Goal: Check status: Check status

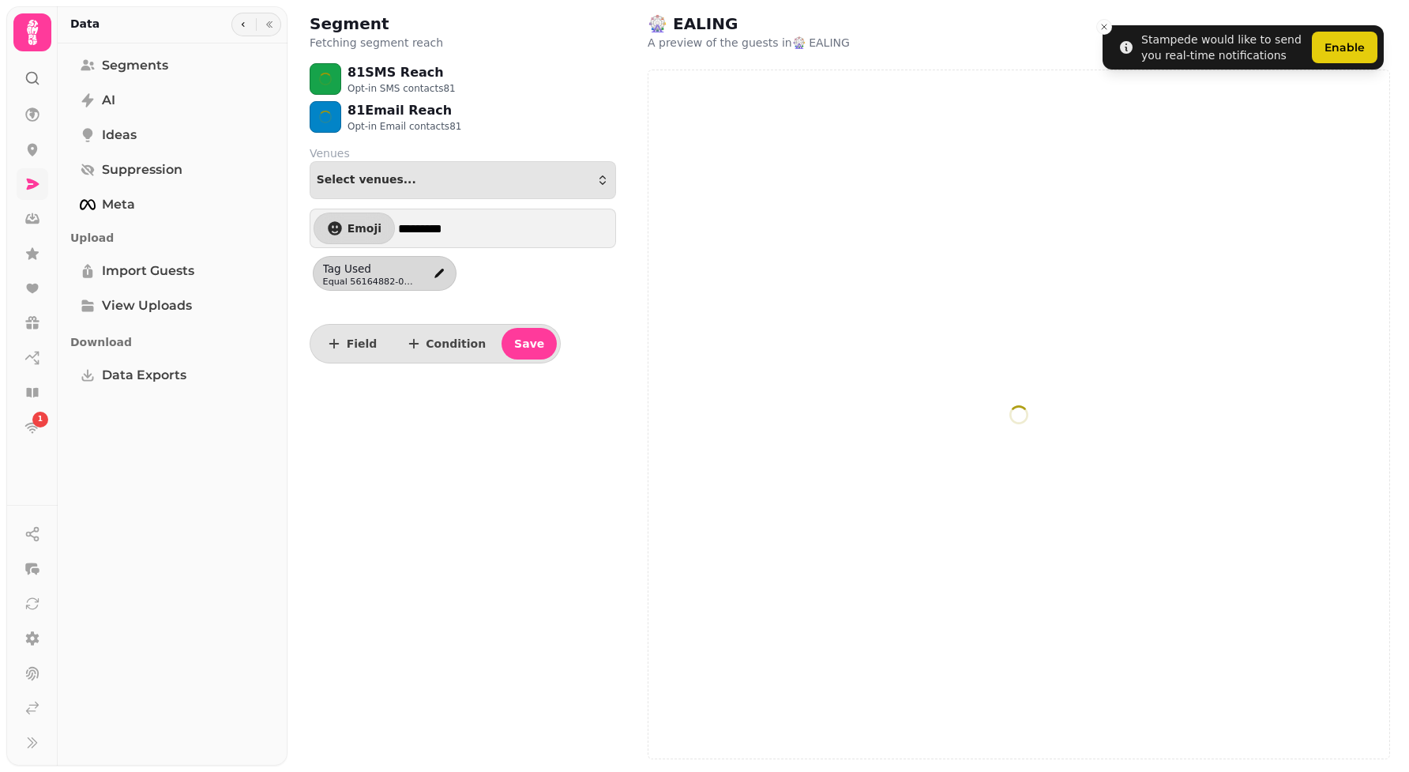
select select "**"
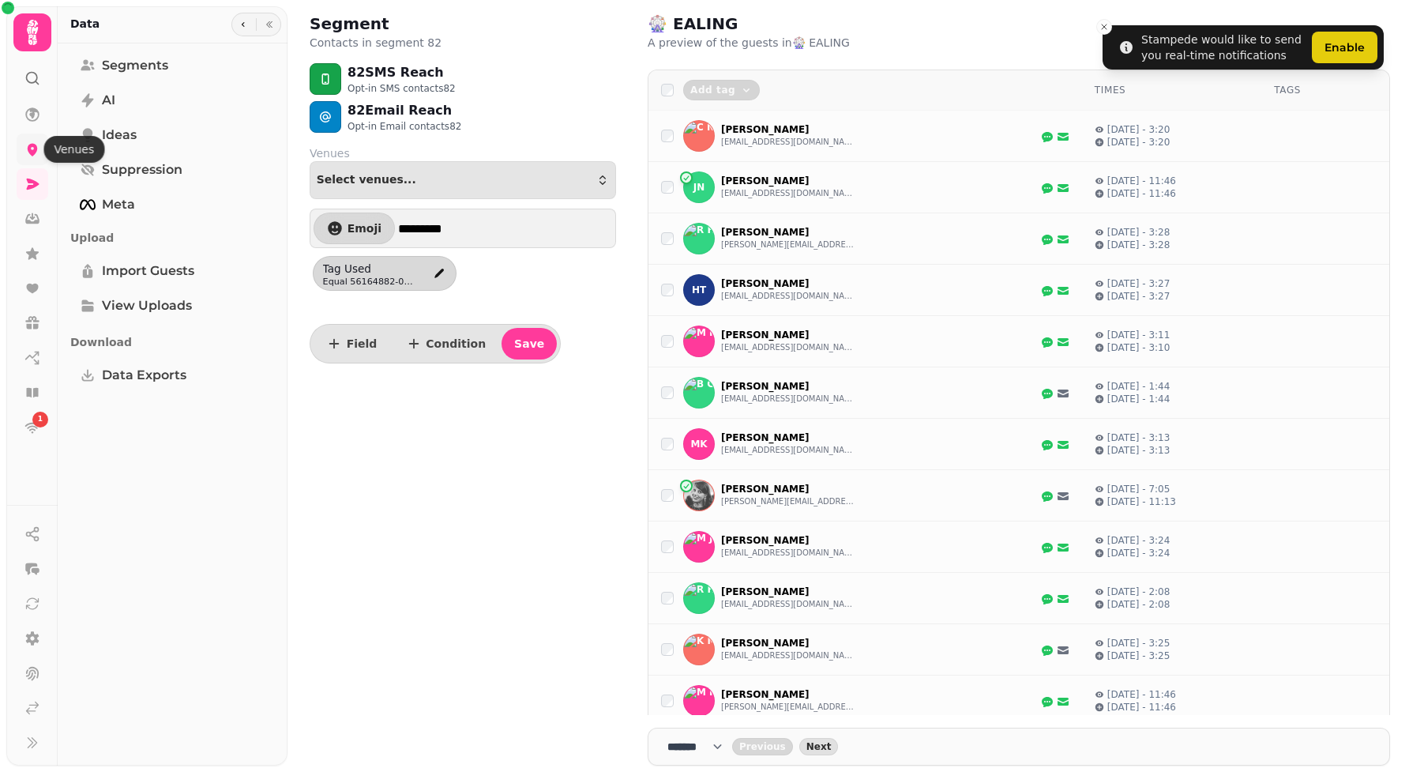
select select "**"
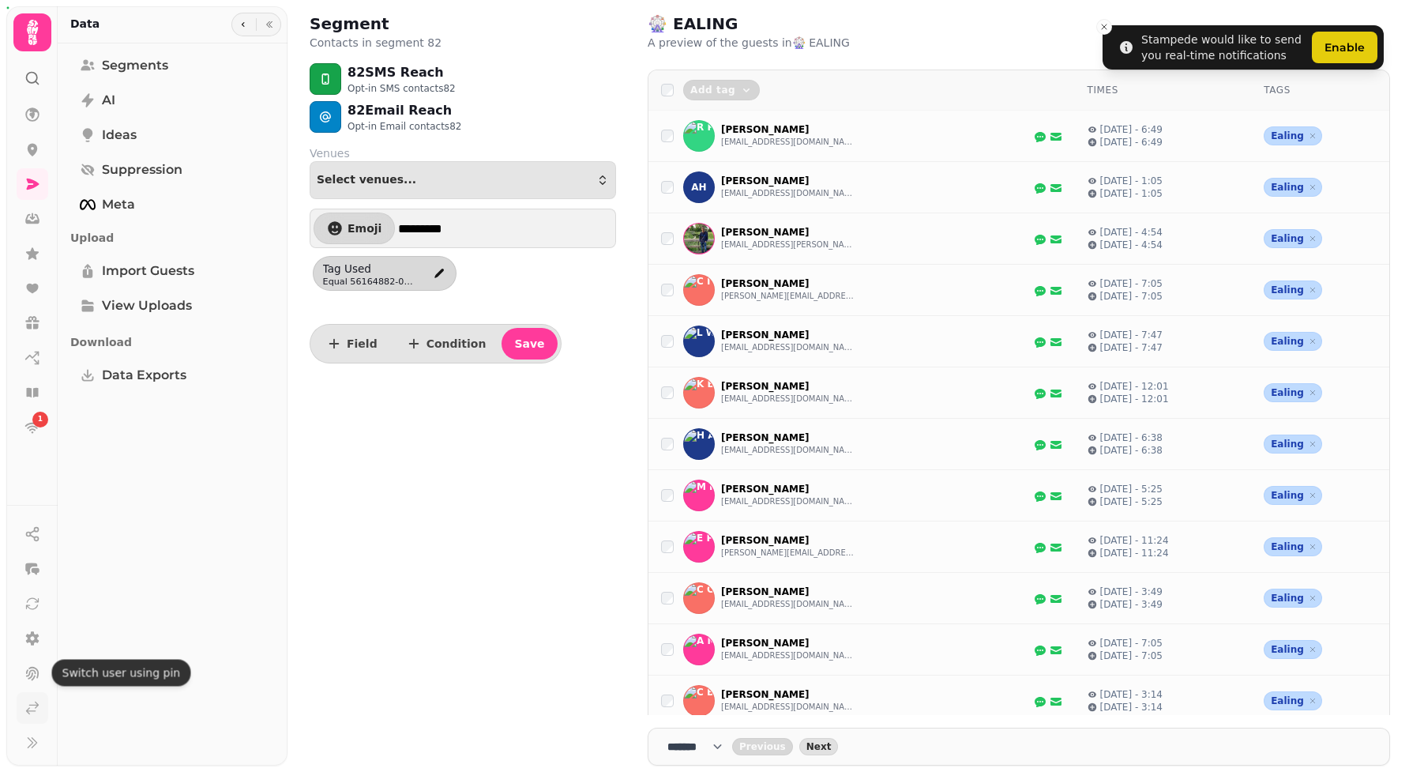
click at [27, 718] on link at bounding box center [33, 708] width 32 height 32
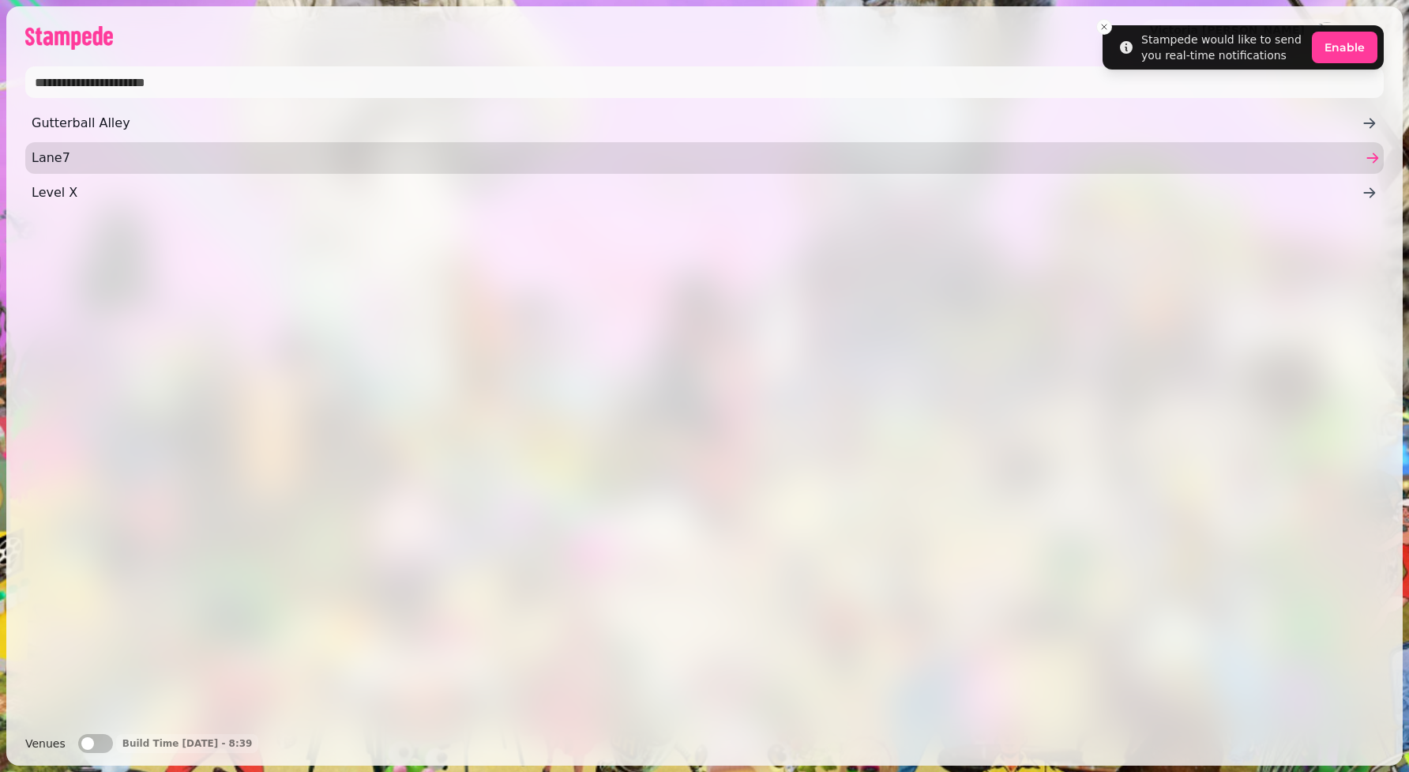
click at [92, 152] on span "Lane7" at bounding box center [697, 157] width 1330 height 19
click at [787, 150] on span "Lane7" at bounding box center [697, 157] width 1330 height 19
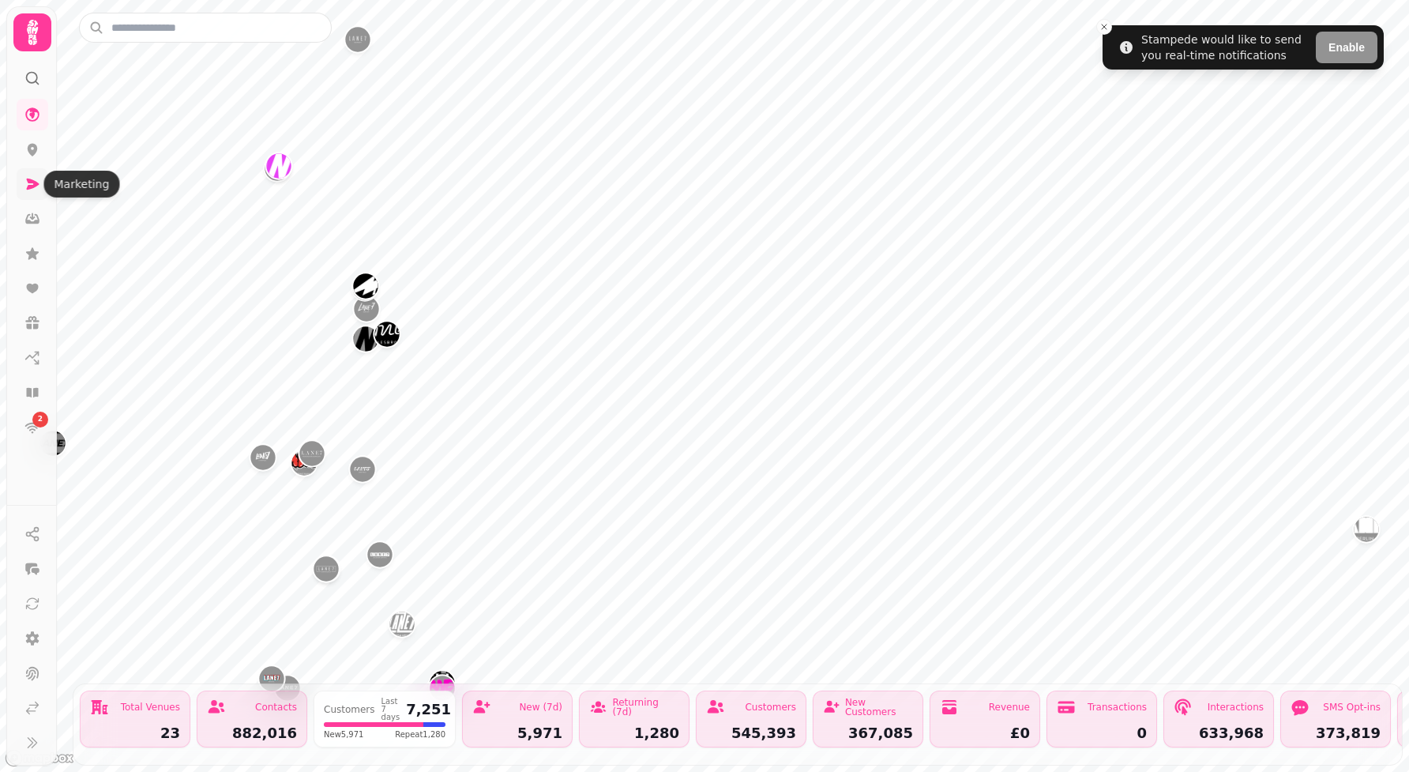
click at [27, 179] on icon at bounding box center [33, 184] width 13 height 11
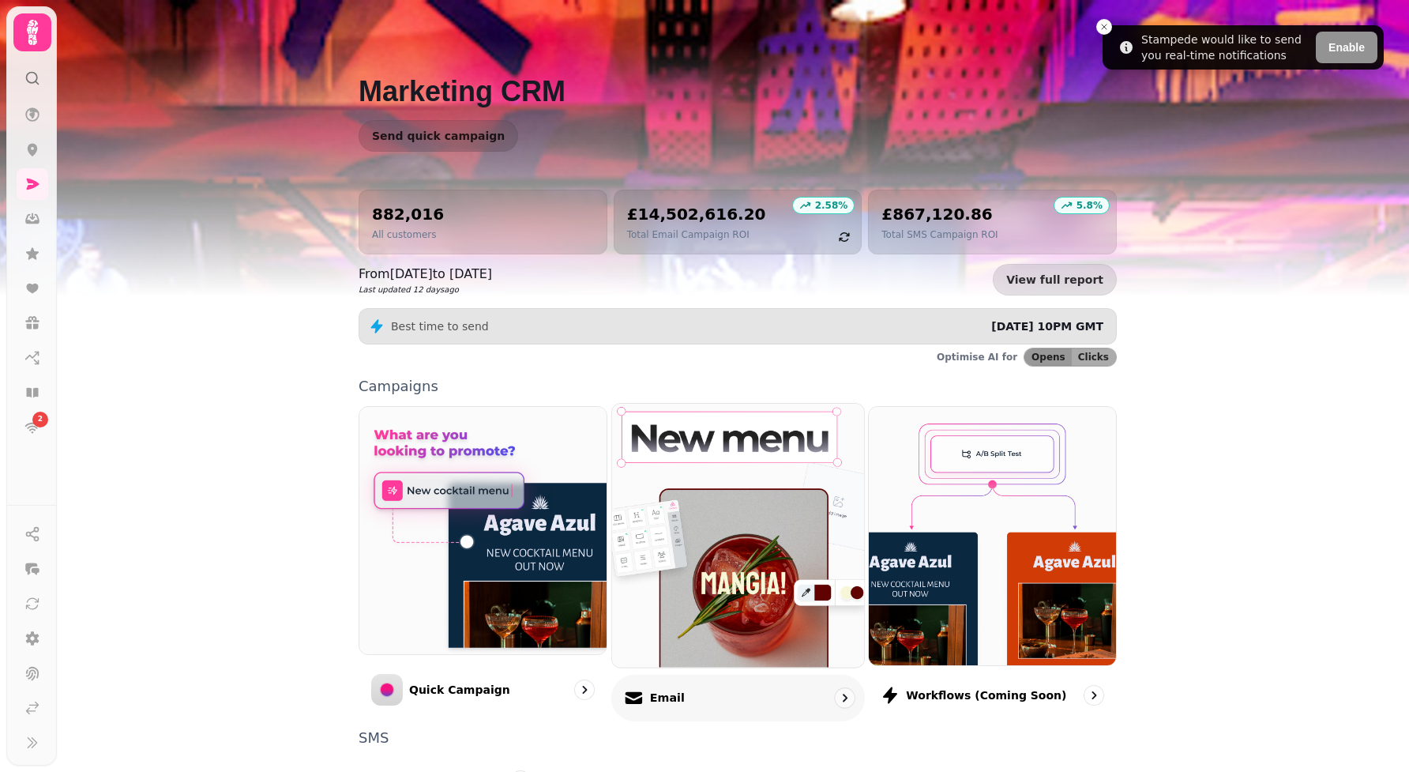
click at [667, 630] on img at bounding box center [738, 535] width 277 height 290
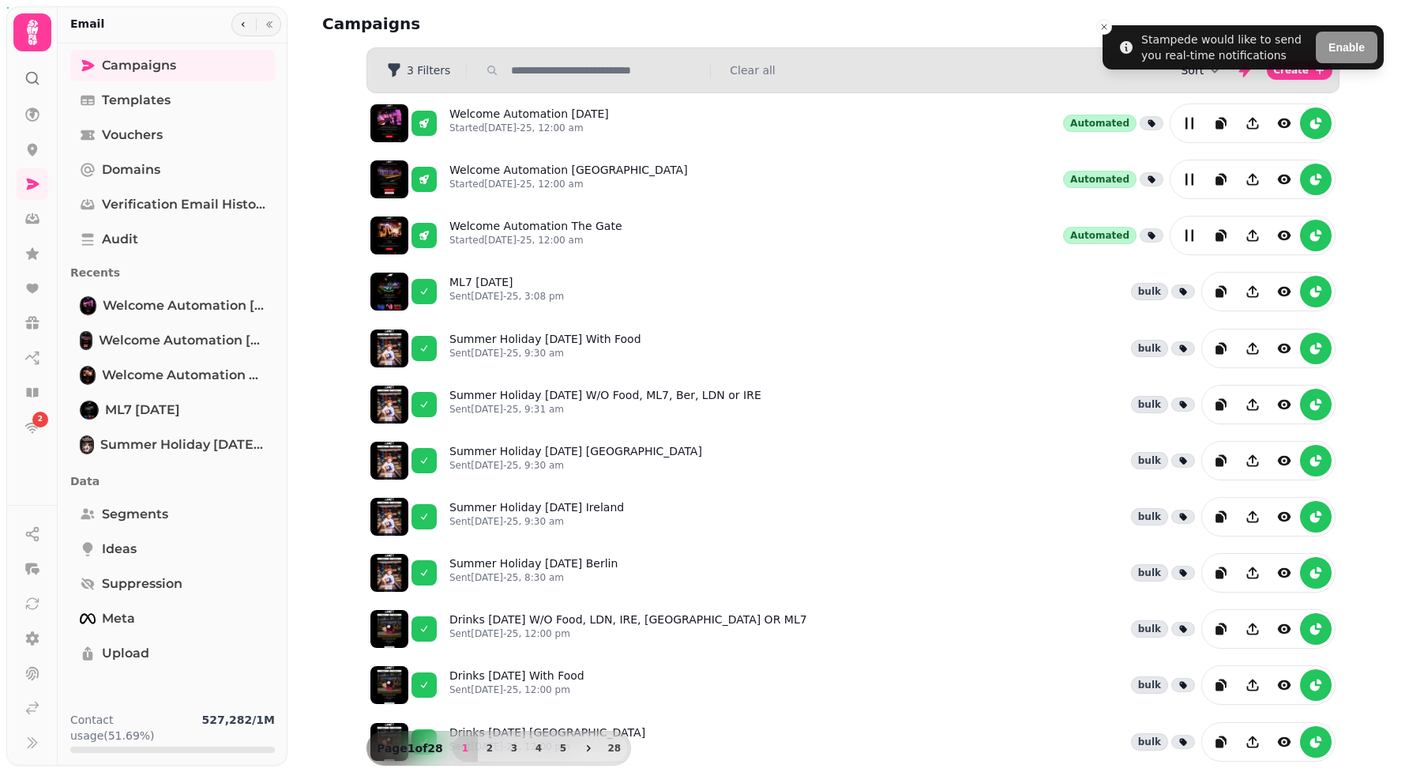
click at [1191, 71] on button "Sort" at bounding box center [1202, 70] width 42 height 16
click at [1198, 124] on span "Created At" at bounding box center [1187, 131] width 59 height 16
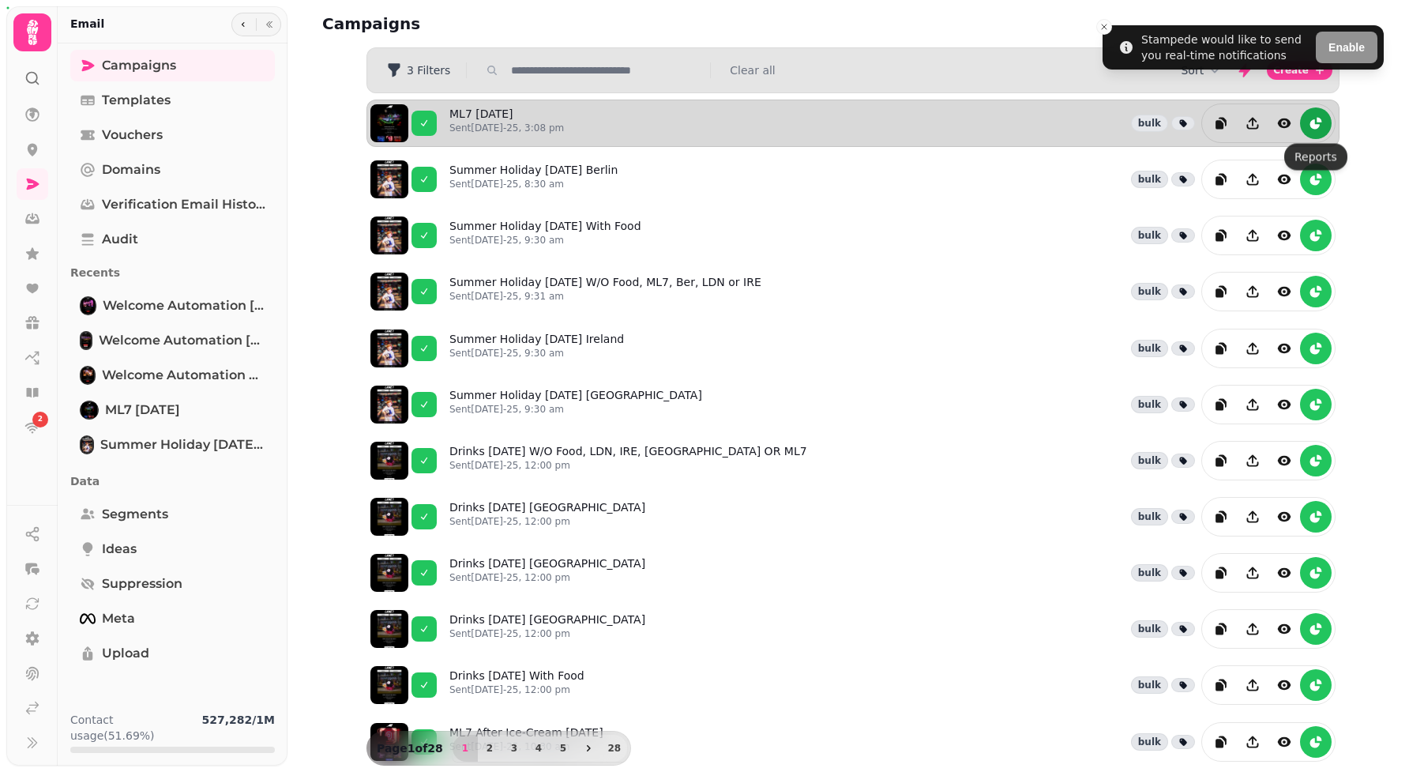
click at [1321, 130] on icon "reports" at bounding box center [1316, 123] width 16 height 16
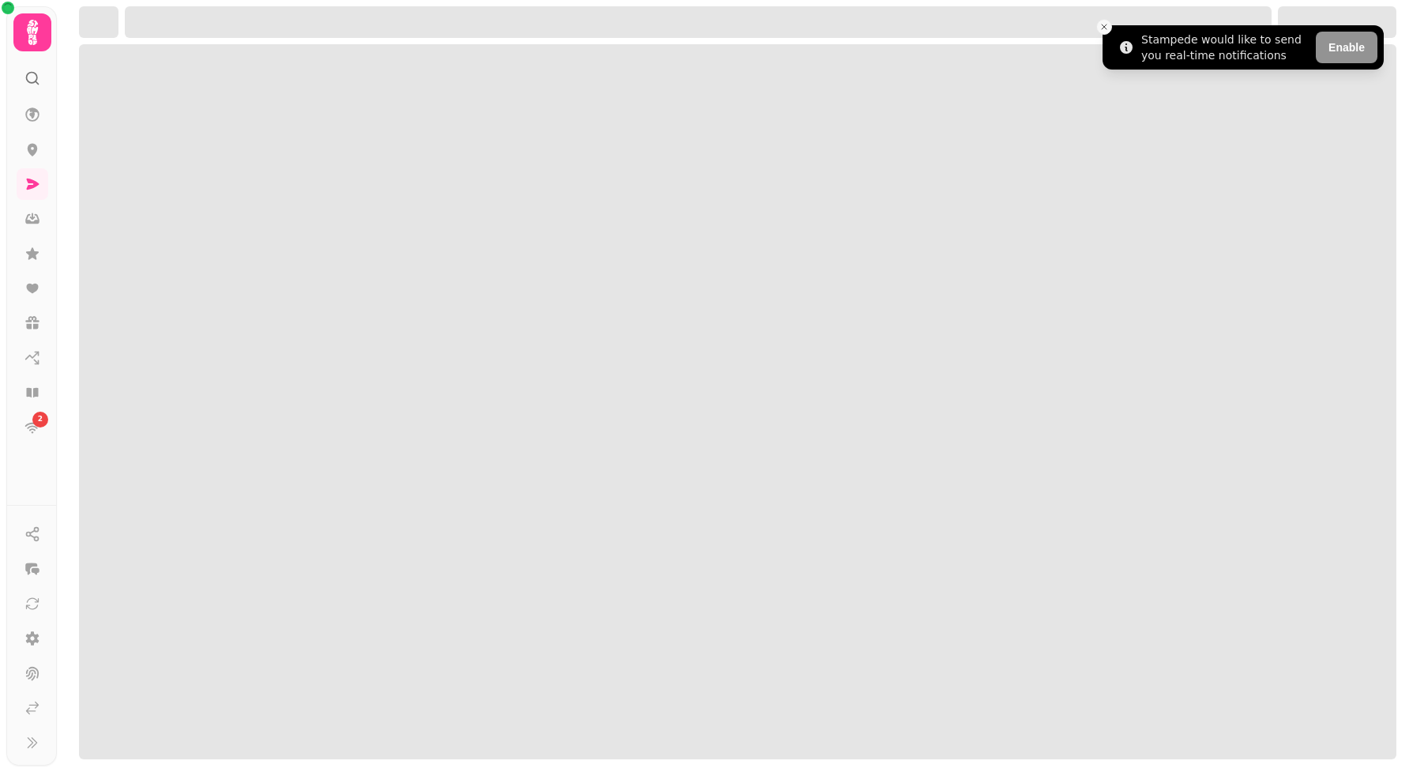
click at [1107, 28] on icon "Close toast" at bounding box center [1103, 26] width 9 height 9
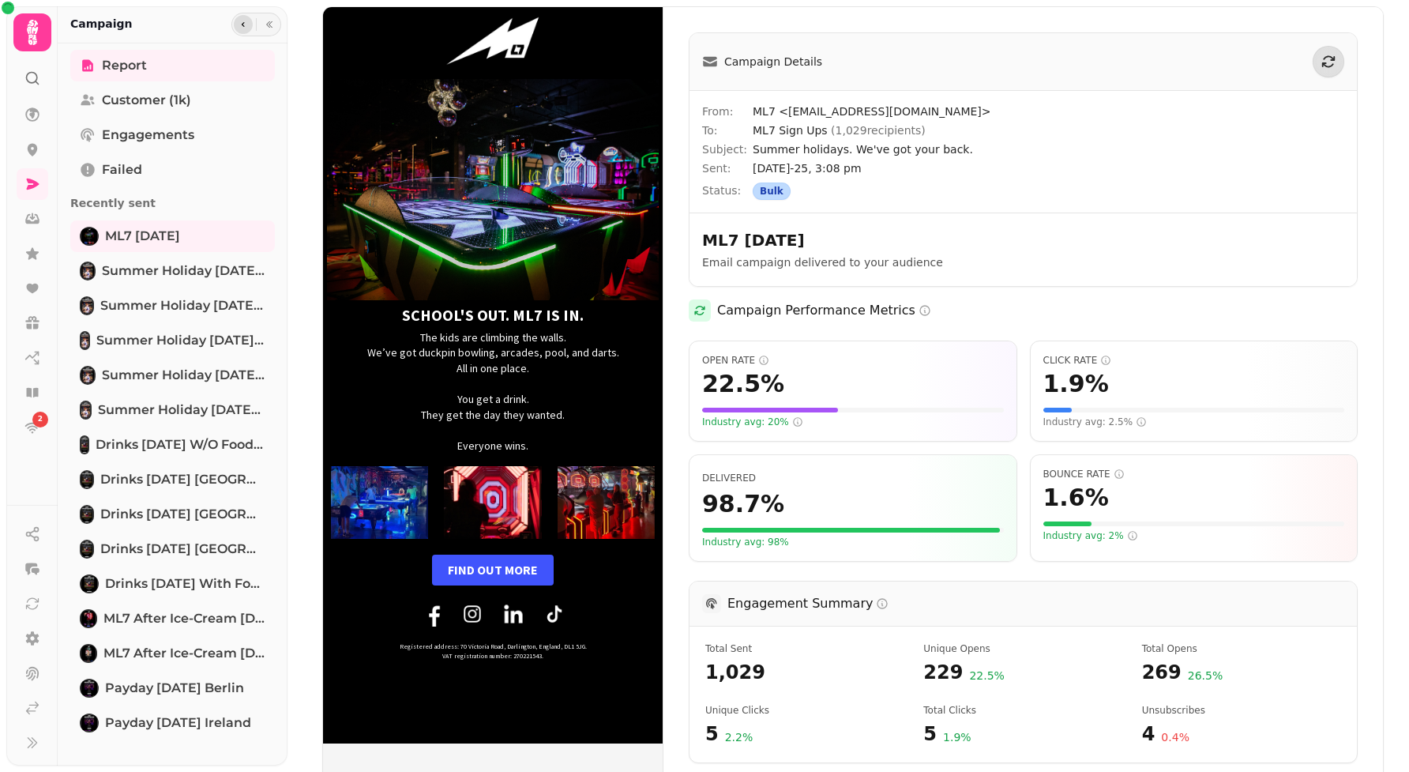
click at [239, 23] on icon "button" at bounding box center [243, 24] width 9 height 9
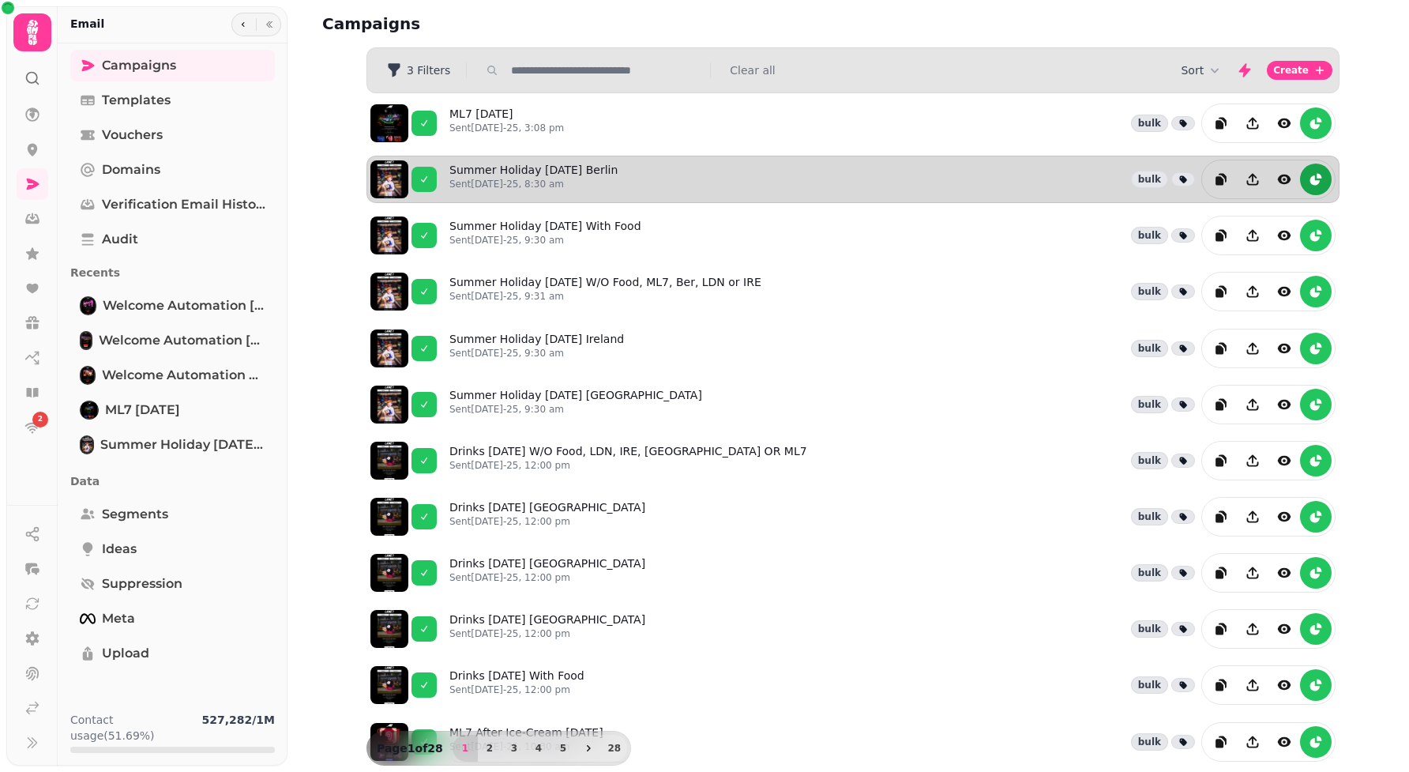
click at [1308, 181] on icon "reports" at bounding box center [1316, 179] width 16 height 16
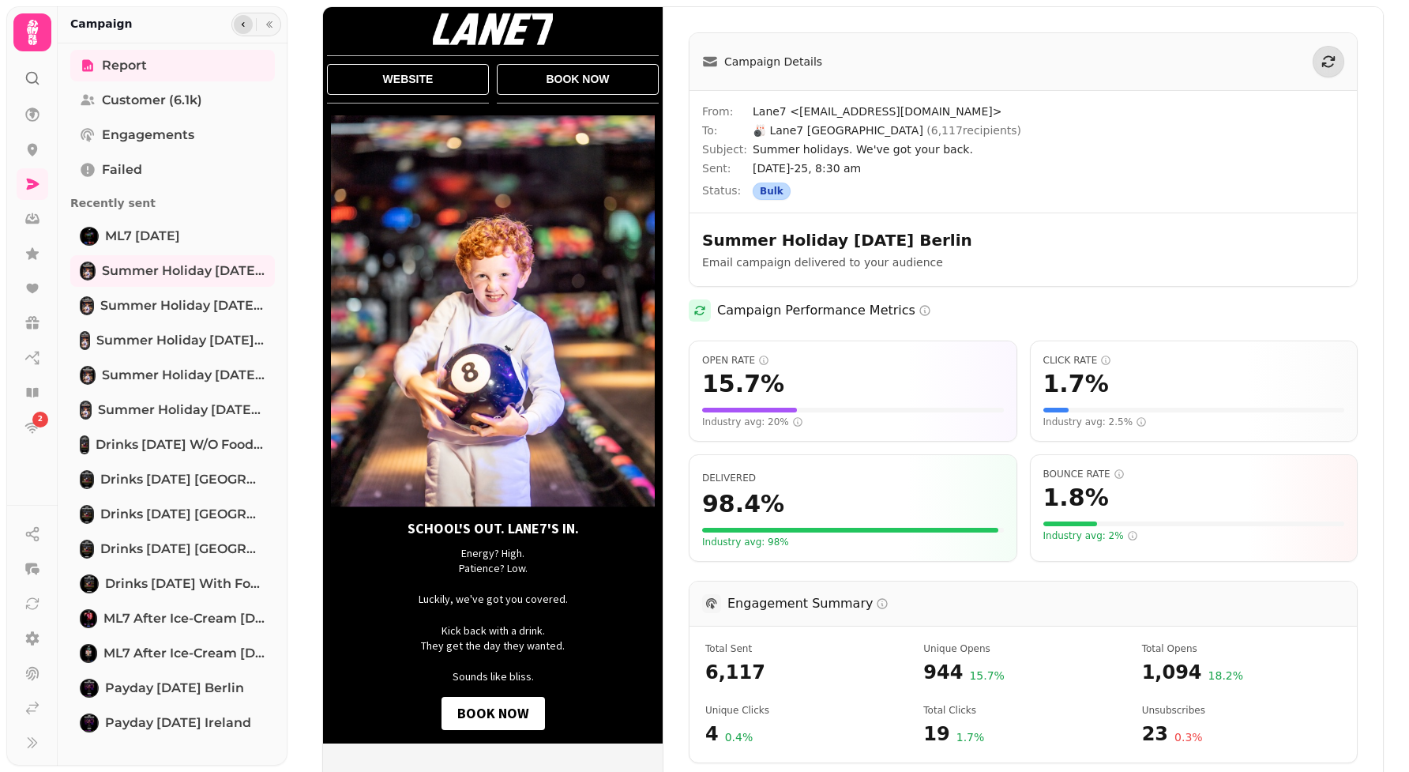
click at [235, 17] on button "button" at bounding box center [243, 24] width 19 height 19
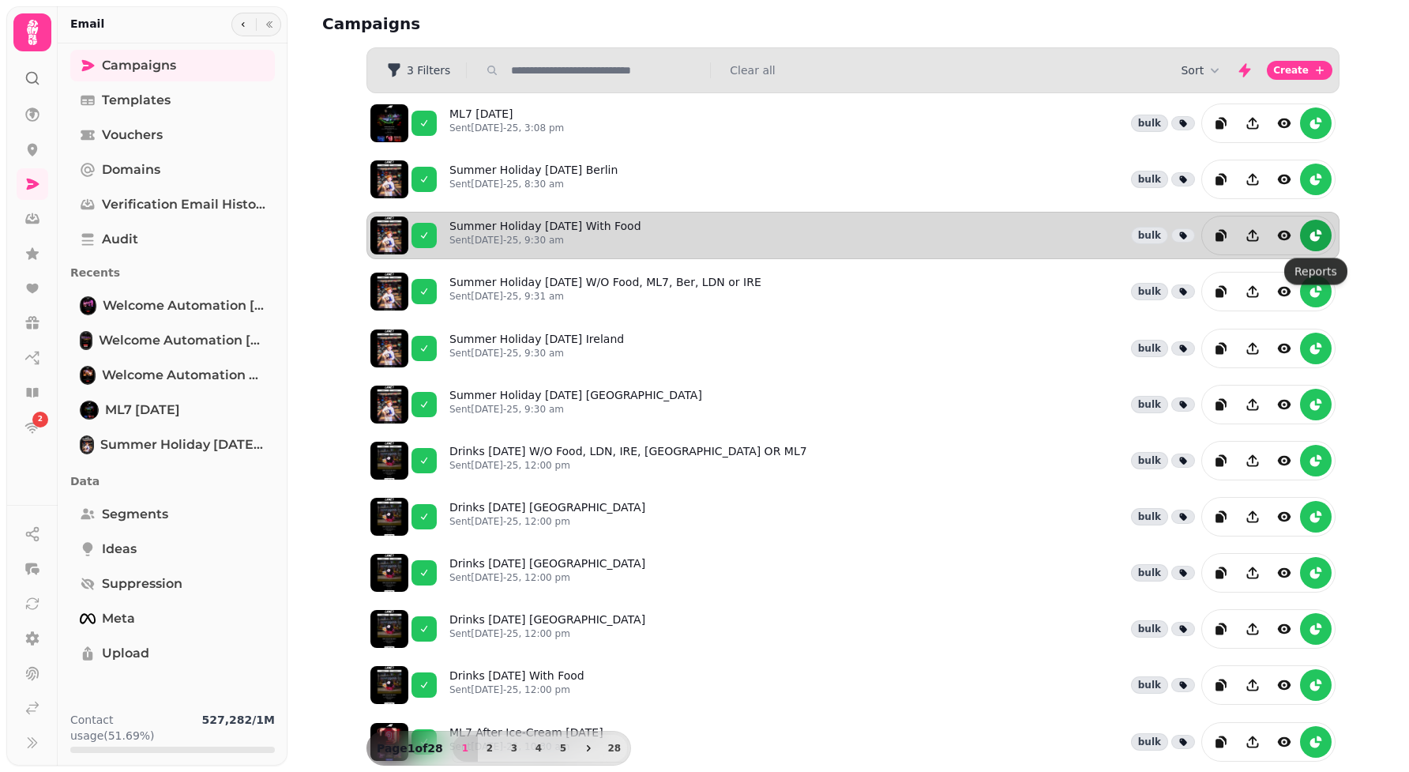
click at [1316, 241] on icon "reports" at bounding box center [1314, 235] width 9 height 9
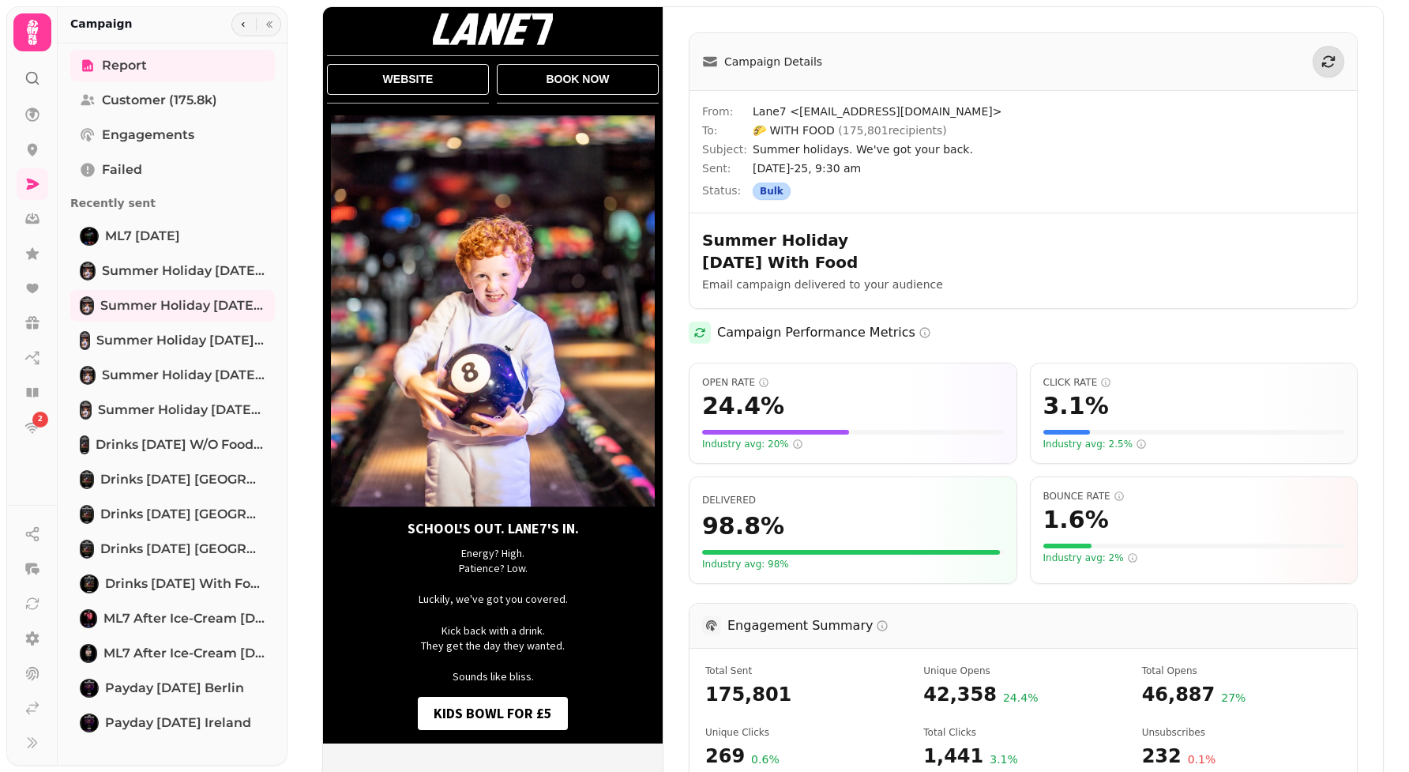
click at [256, 13] on div at bounding box center [256, 25] width 50 height 24
click at [244, 19] on button "button" at bounding box center [243, 24] width 19 height 19
